Goal: Task Accomplishment & Management: Use online tool/utility

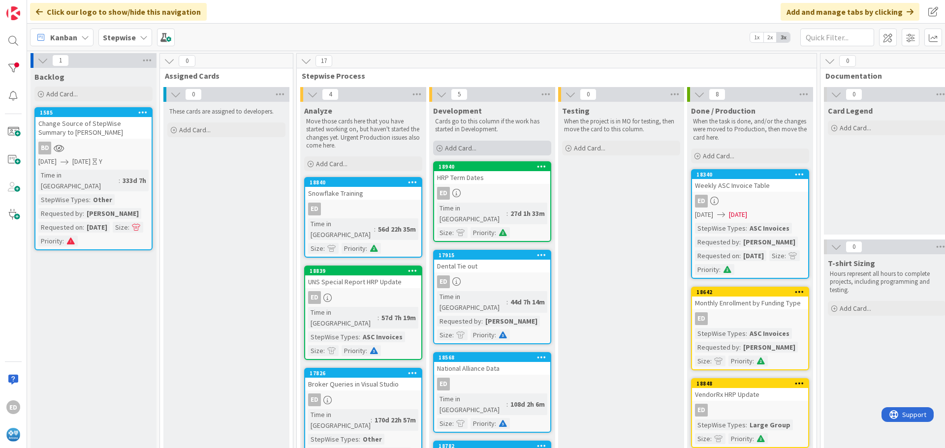
click at [471, 149] on span "Add Card..." at bounding box center [461, 148] width 32 height 9
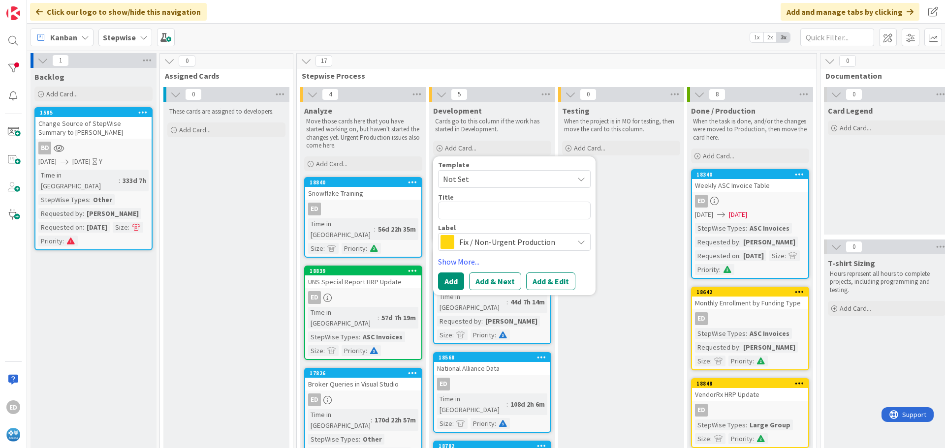
type textarea "x"
type textarea "A"
type textarea "x"
type textarea "Ad"
type textarea "x"
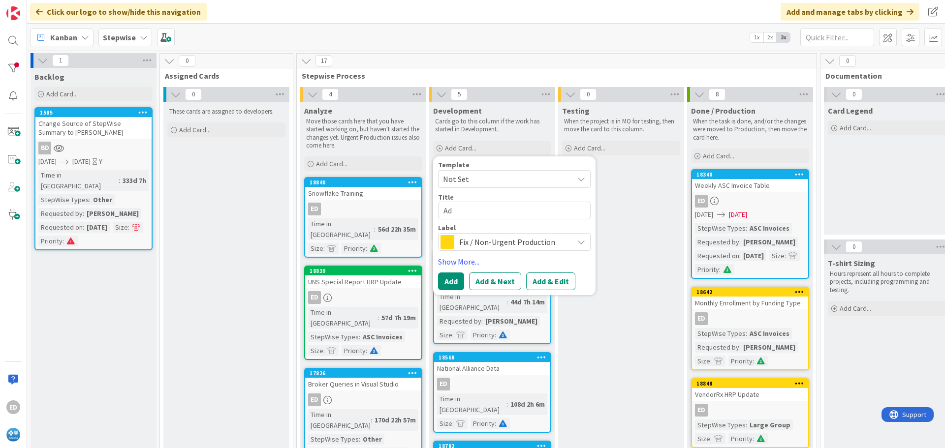
type textarea "Add"
type textarea "x"
type textarea "Add"
type textarea "x"
type textarea "Add H"
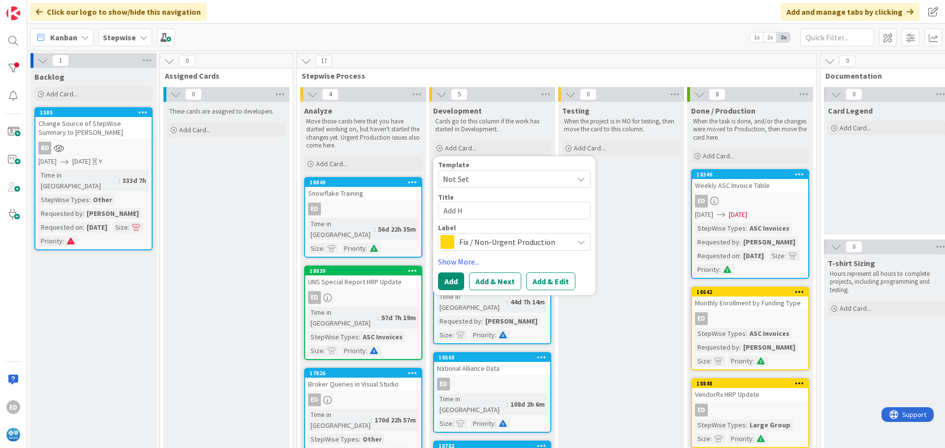
type textarea "x"
type textarea "Add HR"
type textarea "x"
type textarea "Add HRP"
type textarea "x"
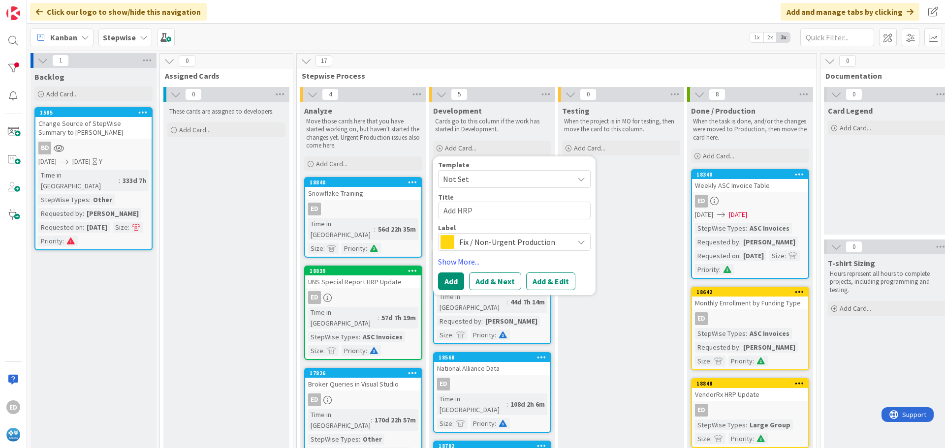
type textarea "Add HRP"
type textarea "x"
type textarea "Add HRP t"
type textarea "x"
type textarea "Add HRP to"
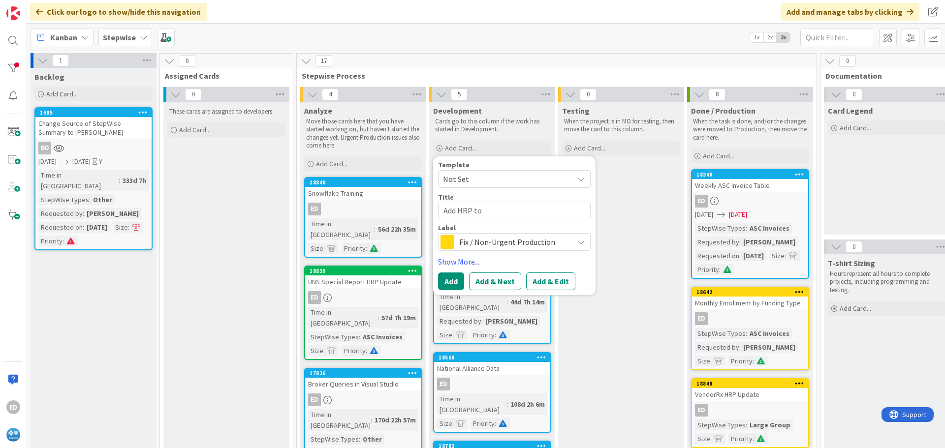
type textarea "x"
type textarea "Add HRP to"
type textarea "x"
type textarea "Add HRP to S"
type textarea "x"
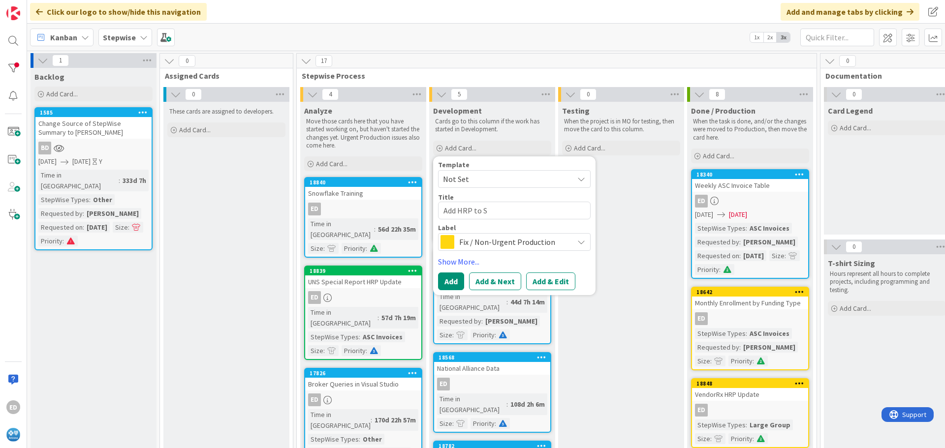
type textarea "Add HRP to SA"
type textarea "x"
type textarea "Add HRP to SAS"
type textarea "x"
type textarea "Add HRP to SAS"
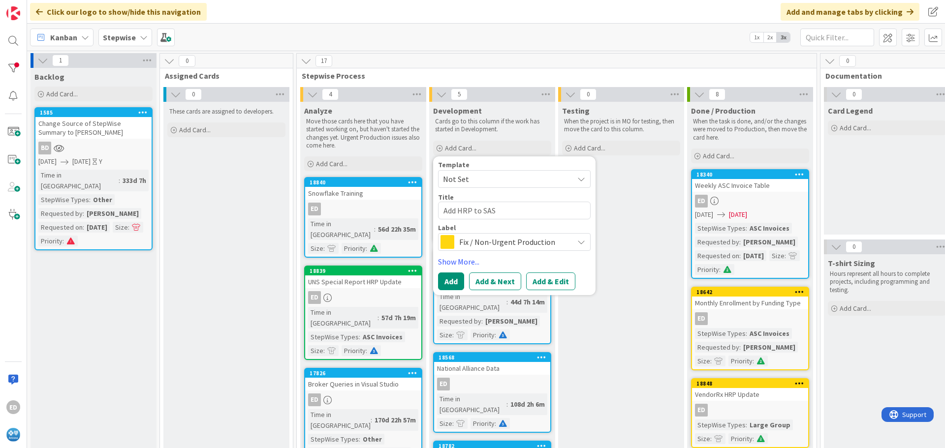
type textarea "x"
type textarea "Add HRP to SAS V"
type textarea "x"
type textarea "Add HRP to SAS Va"
type textarea "x"
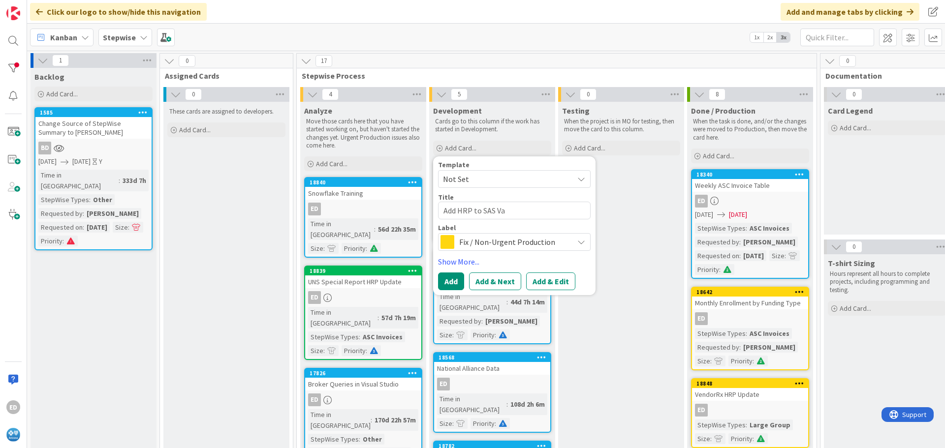
type textarea "Add HRP to SAS Var"
type textarea "x"
type textarea "Add HRP to SAS Vari"
type textarea "x"
type textarea "Add HRP to SAS Varia"
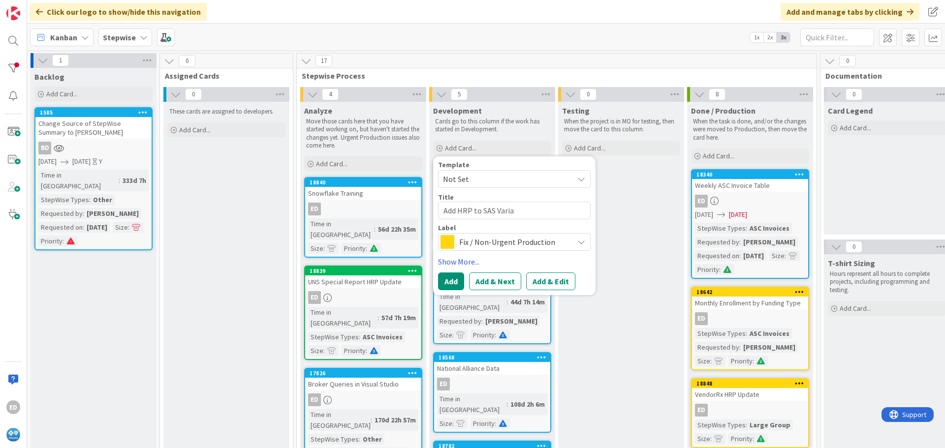
type textarea "x"
type textarea "Add HRP to SAS Varian"
type textarea "x"
type textarea "Add HRP to SAS Varianc"
type textarea "x"
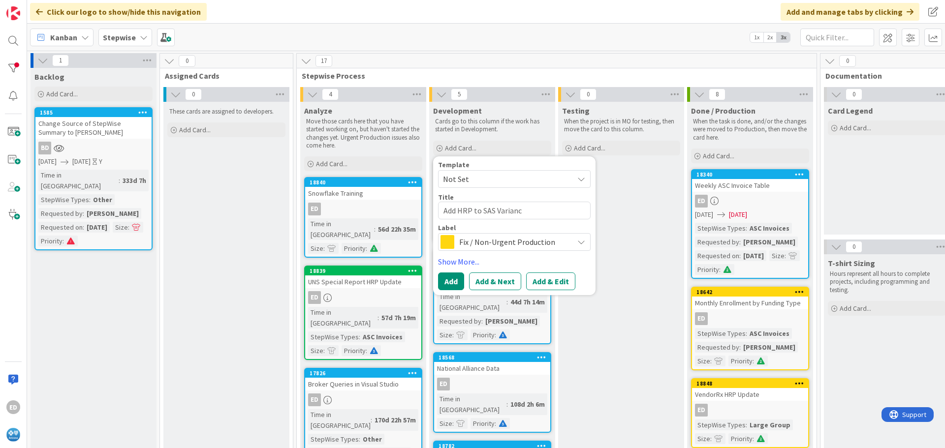
type textarea "Add HRP to SAS Varian"
type textarea "x"
type textarea "Add HRP to SAS Varia"
type textarea "x"
type textarea "Add HRP to SAS Vari"
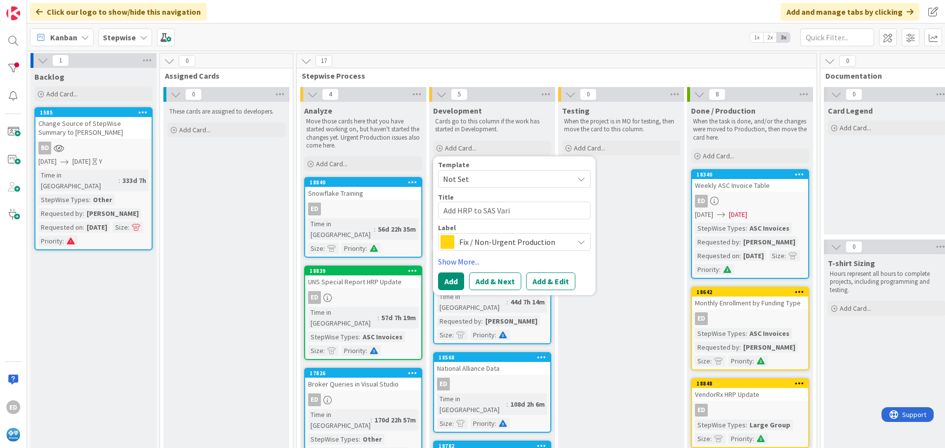
type textarea "x"
type textarea "Add HRP to SAS Var"
type textarea "x"
type textarea "Add HRP to SAS Va"
type textarea "x"
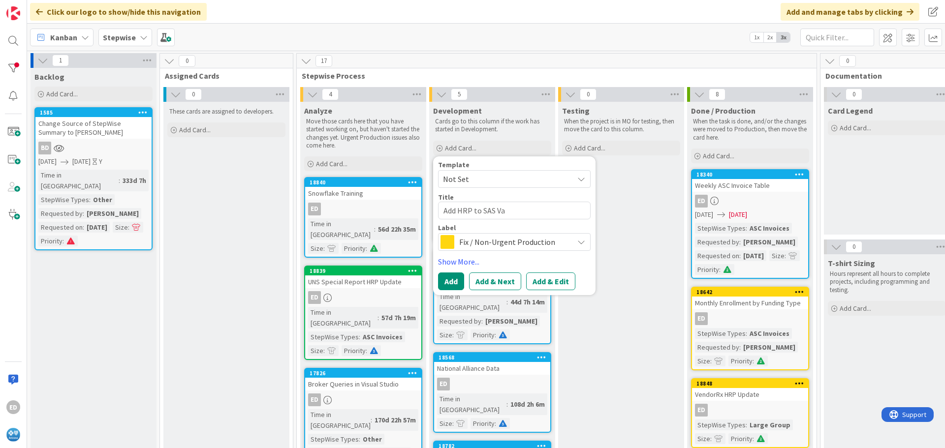
type textarea "Add HRP to SAS V"
type textarea "x"
type textarea "Add HRP to SAS"
type textarea "x"
type textarea "Add HRP to SAS D"
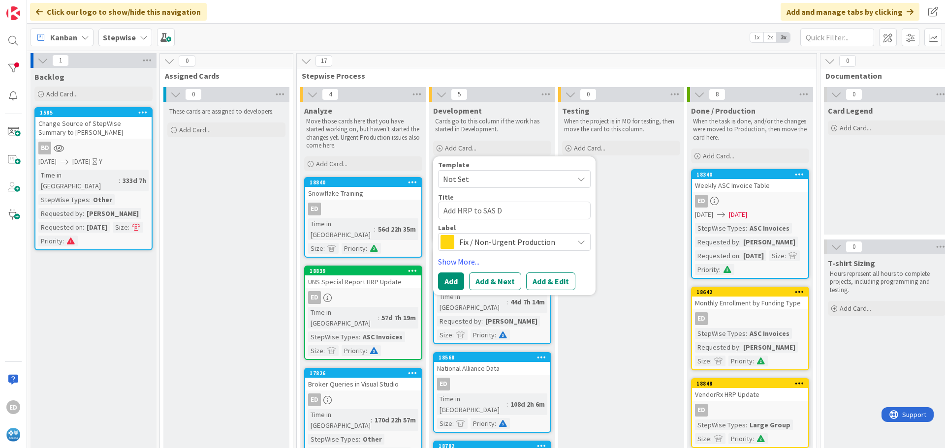
type textarea "x"
type textarea "Add HRP to SAS Da"
type textarea "x"
type textarea "Add HRP to SAS Dat"
type textarea "x"
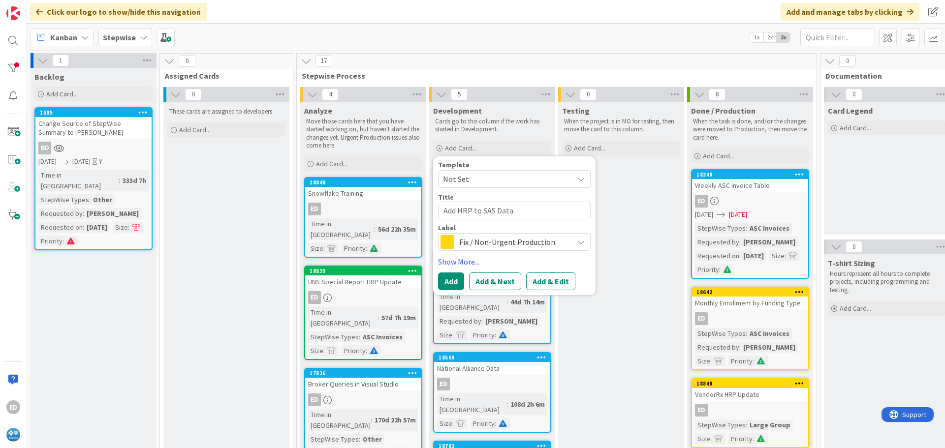
type textarea "Add HRP to SAS Data"
click at [501, 246] on span "Fix / Non-Urgent Production" at bounding box center [513, 242] width 109 height 14
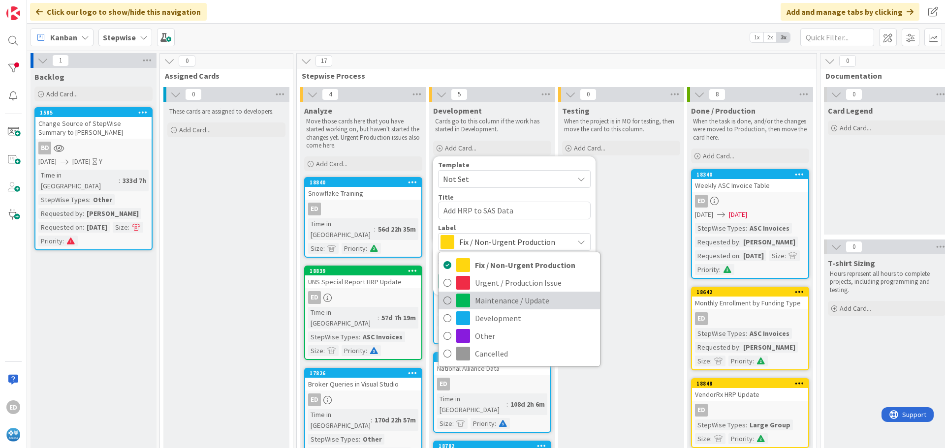
click at [505, 303] on span "Maintenance / Update" at bounding box center [535, 300] width 120 height 15
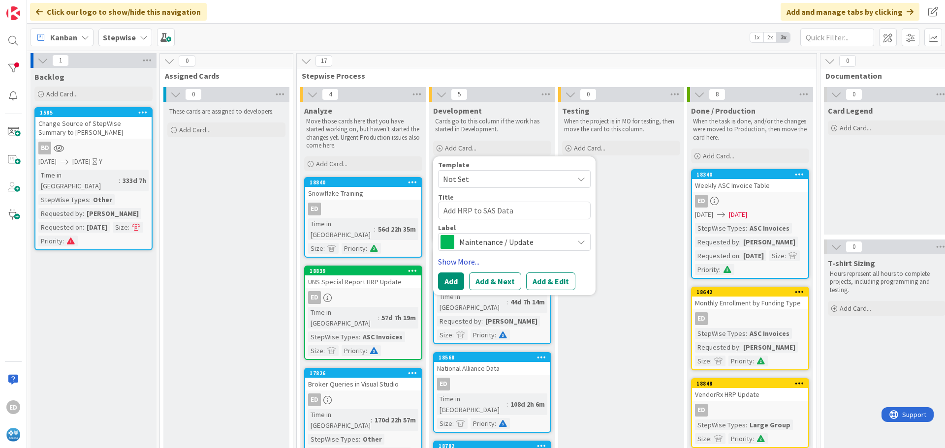
click at [448, 259] on link "Show More..." at bounding box center [514, 262] width 153 height 12
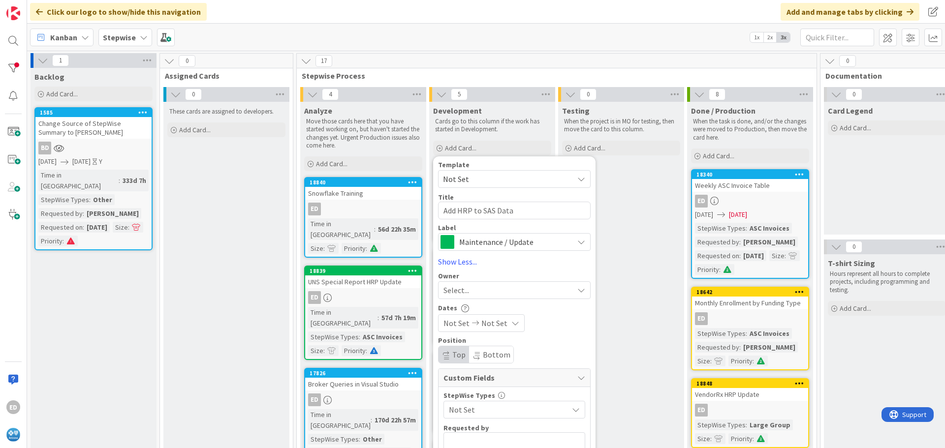
click at [487, 293] on div "Select..." at bounding box center [509, 291] width 130 height 12
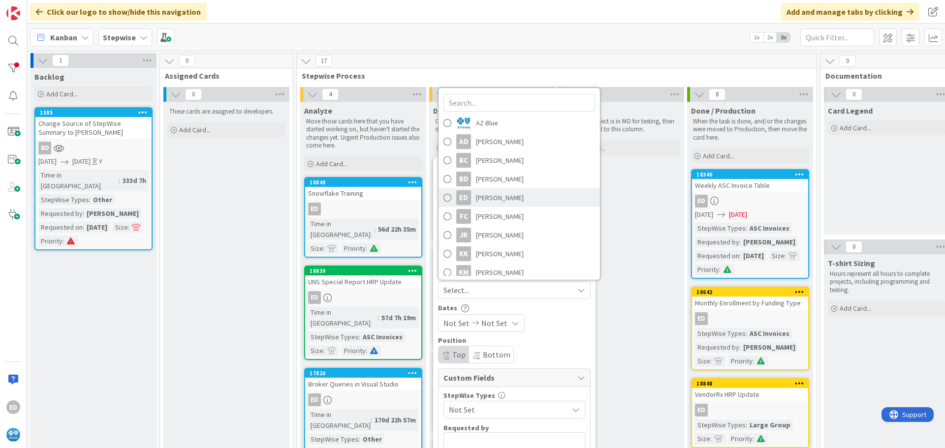
click at [495, 194] on span "Ethan Durham" at bounding box center [500, 197] width 48 height 15
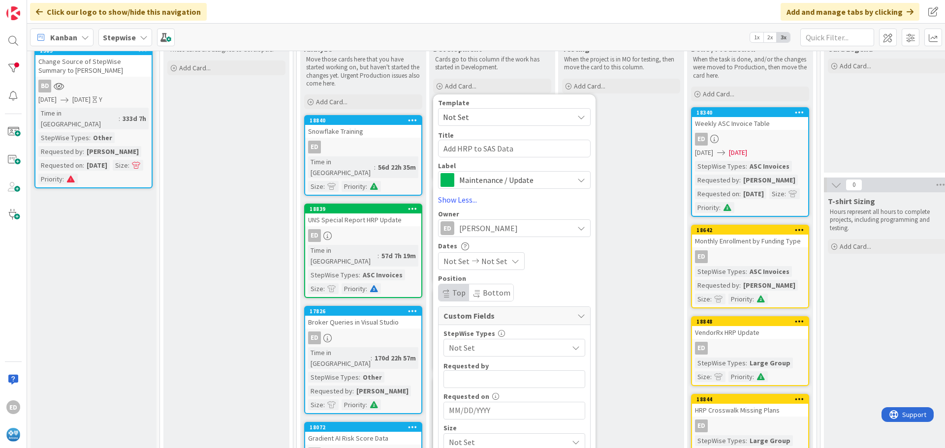
scroll to position [197, 0]
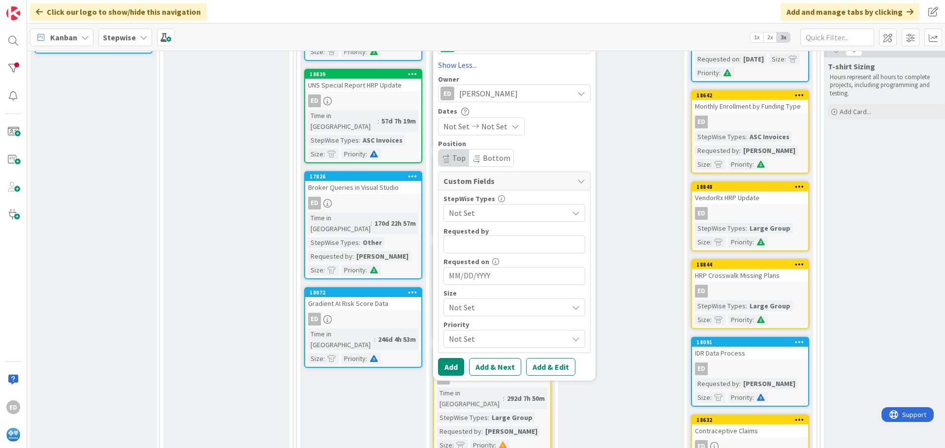
click at [481, 214] on span "Not Set" at bounding box center [506, 213] width 114 height 14
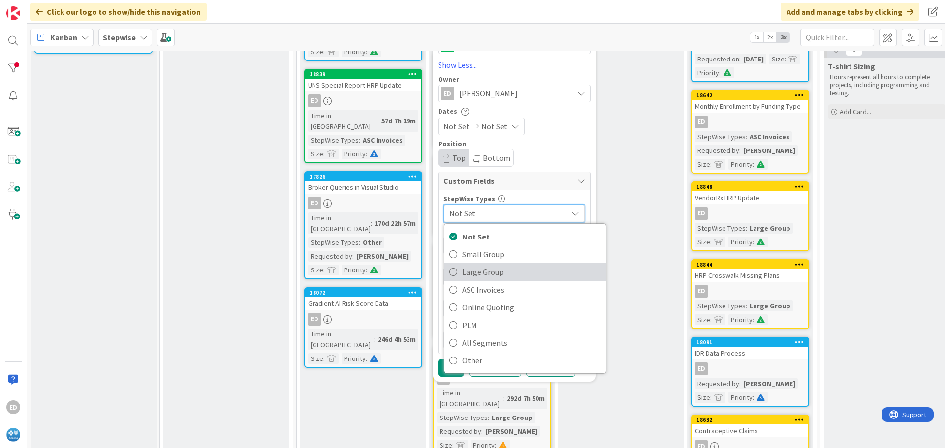
click at [494, 275] on span "Large Group" at bounding box center [531, 272] width 139 height 15
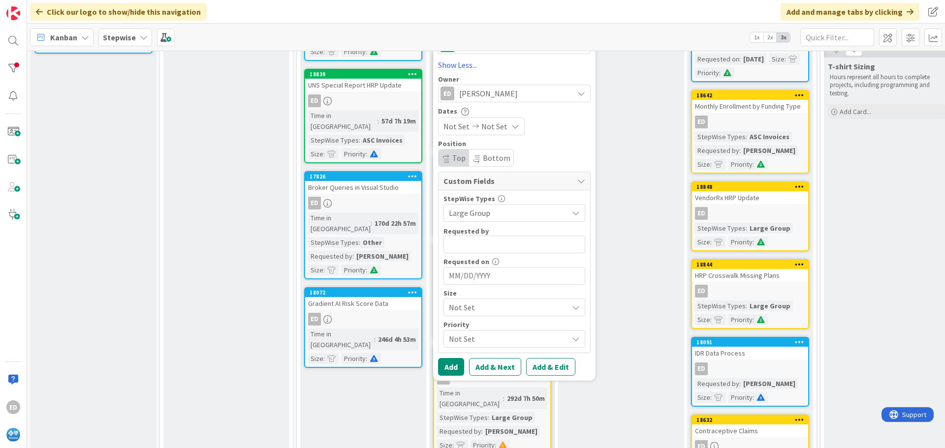
click at [497, 210] on span "Large Group" at bounding box center [506, 213] width 114 height 14
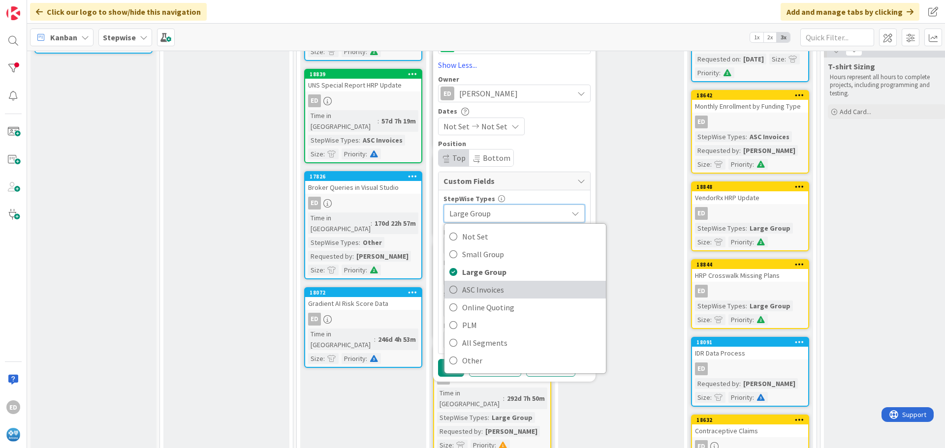
click at [488, 295] on span "ASC Invoices" at bounding box center [531, 290] width 139 height 15
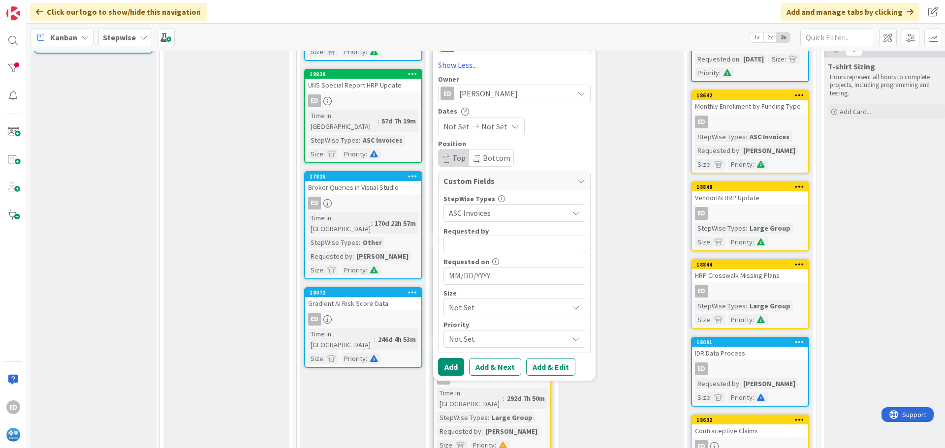
click at [482, 307] on span "Not Set" at bounding box center [506, 308] width 114 height 14
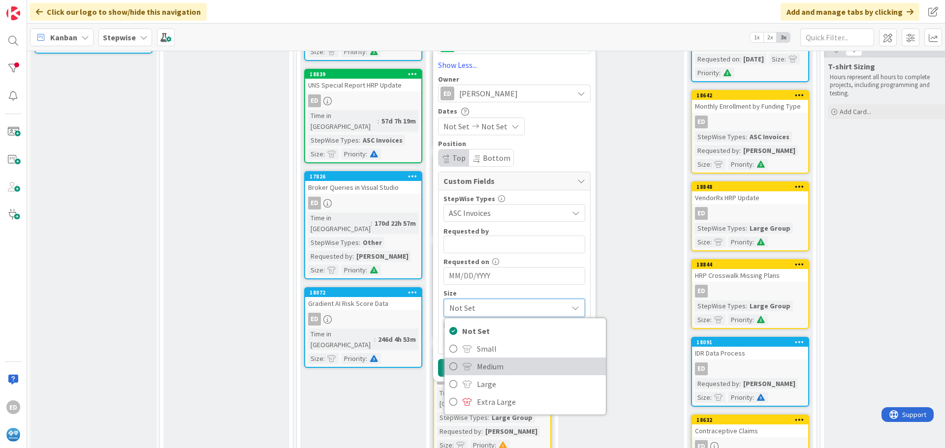
click at [488, 369] on span "Medium" at bounding box center [539, 366] width 124 height 15
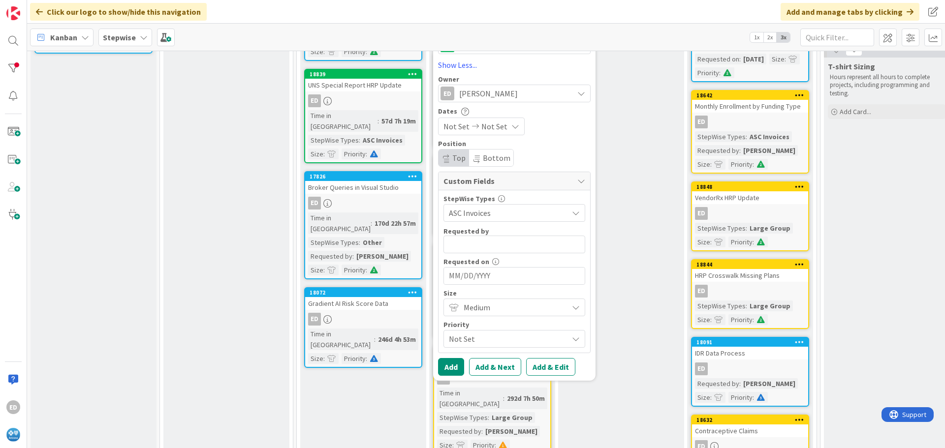
click at [483, 340] on span "Not Set" at bounding box center [506, 339] width 114 height 14
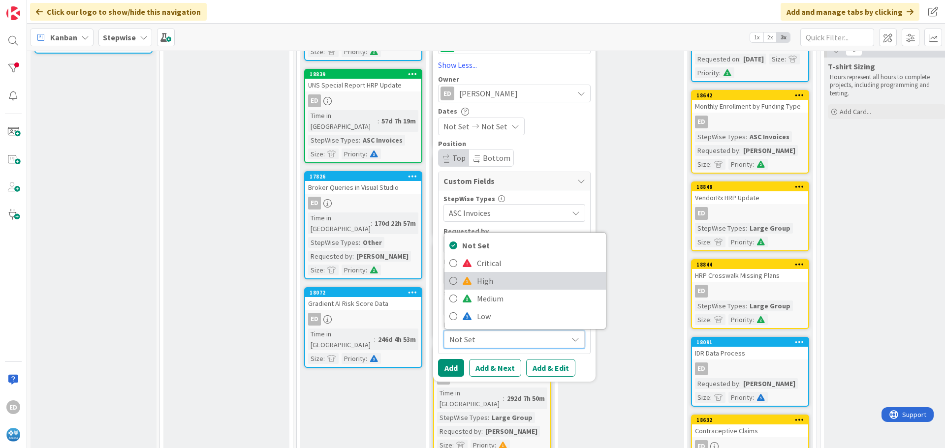
click at [482, 277] on span "High" at bounding box center [539, 281] width 124 height 15
type textarea "x"
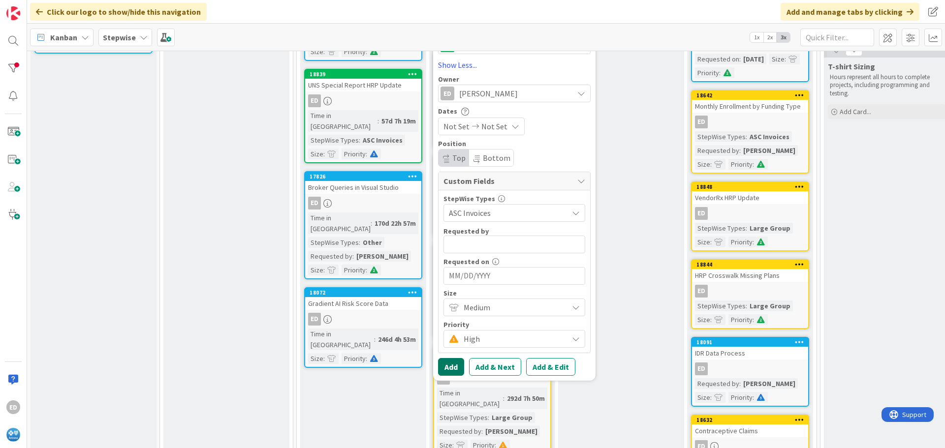
click at [449, 365] on button "Add" at bounding box center [451, 367] width 26 height 18
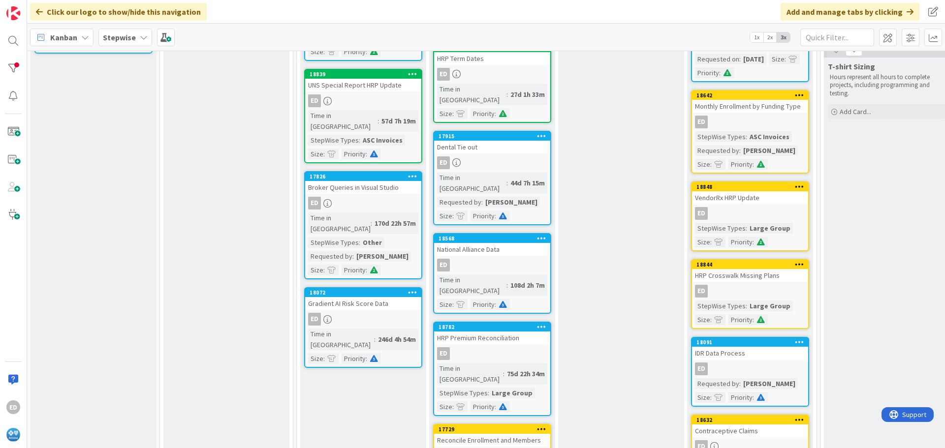
click at [205, 222] on div "These cards are assigned to developers. Add Card..." at bounding box center [226, 288] width 126 height 766
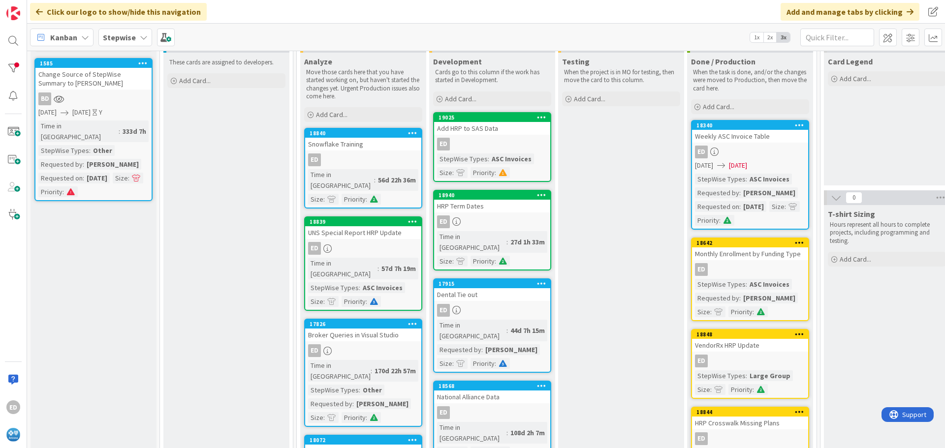
scroll to position [0, 0]
